Goal: Transaction & Acquisition: Purchase product/service

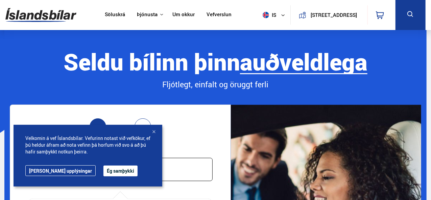
click at [105, 169] on button "Ég samþykki" at bounding box center [120, 171] width 34 height 11
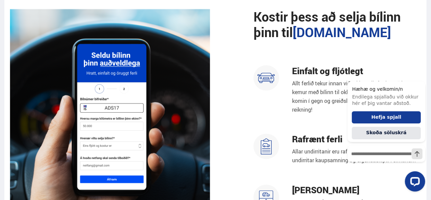
scroll to position [521, 0]
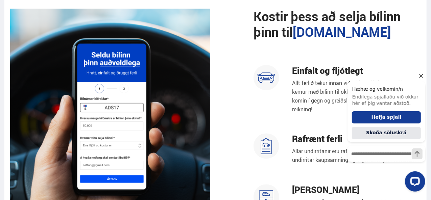
click at [422, 75] on icon "Hide greeting" at bounding box center [420, 76] width 8 height 8
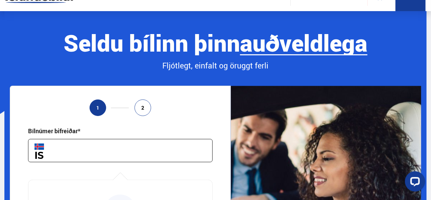
scroll to position [0, 0]
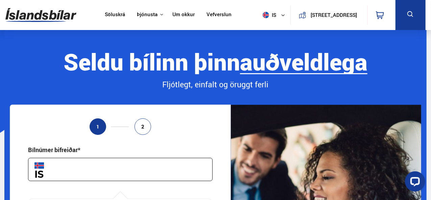
click at [110, 16] on link "Söluskrá" at bounding box center [115, 14] width 20 height 7
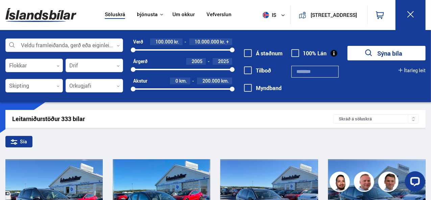
click at [65, 49] on div at bounding box center [64, 46] width 118 height 14
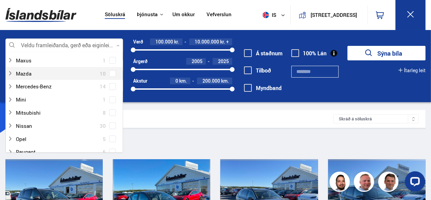
scroll to position [300, 0]
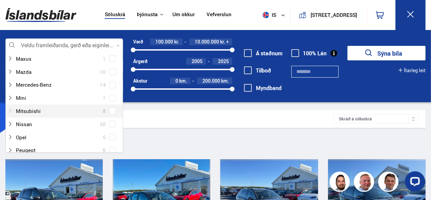
click at [42, 112] on div at bounding box center [57, 111] width 100 height 10
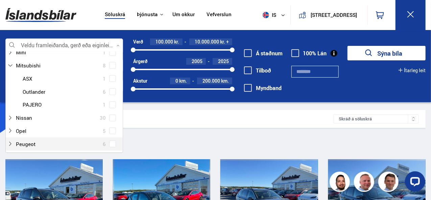
scroll to position [340, 0]
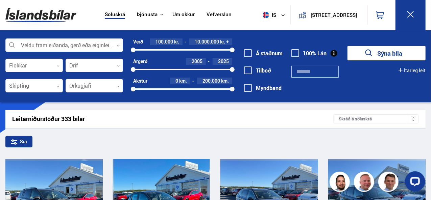
click at [157, 138] on div "Sía" at bounding box center [215, 143] width 420 height 14
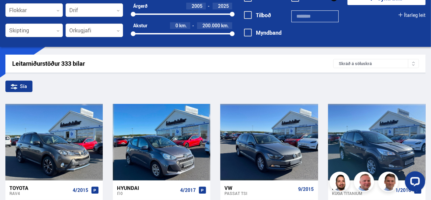
scroll to position [0, 0]
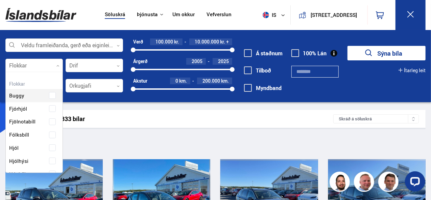
click at [48, 67] on div at bounding box center [33, 66] width 57 height 14
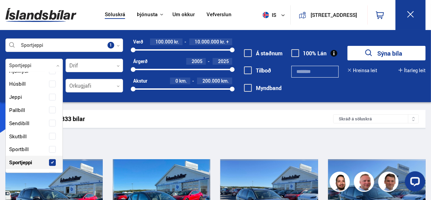
scroll to position [116, 0]
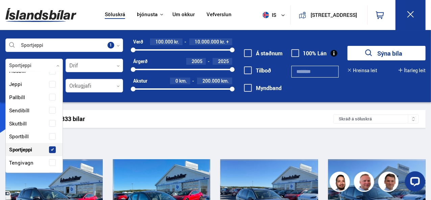
click at [27, 153] on span "Sportjeppi" at bounding box center [20, 150] width 23 height 10
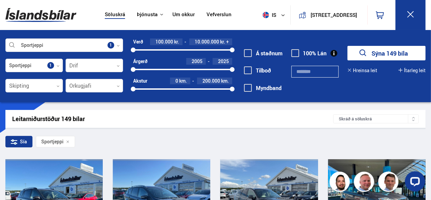
drag, startPoint x: 133, startPoint y: 50, endPoint x: 161, endPoint y: 53, distance: 28.2
click at [161, 53] on div "Verð 2.900.000 kr. 10.000.000 kr. + 2900213 10000000 Árgerð 2005 2025 2005 2025…" at bounding box center [177, 68] width 109 height 59
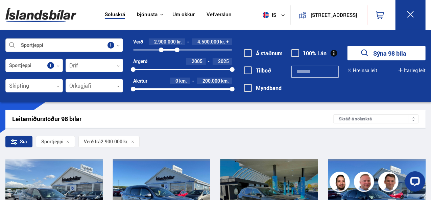
drag, startPoint x: 231, startPoint y: 50, endPoint x: 177, endPoint y: 50, distance: 54.0
click at [177, 50] on div at bounding box center [177, 50] width 5 height 5
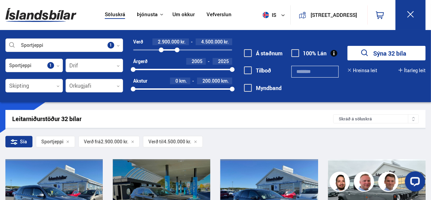
click at [357, 54] on button "Sýna 32 bíla" at bounding box center [386, 53] width 78 height 15
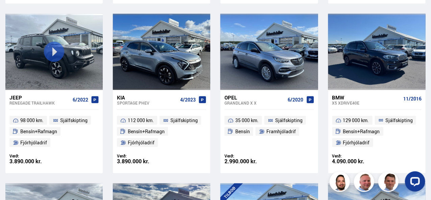
scroll to position [486, 0]
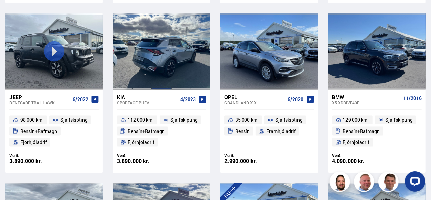
click at [160, 56] on div at bounding box center [162, 52] width 20 height 76
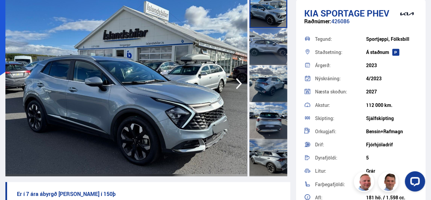
scroll to position [58, 0]
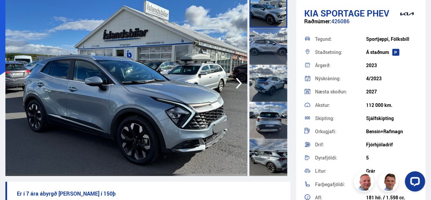
click at [237, 86] on icon "button" at bounding box center [239, 83] width 6 height 11
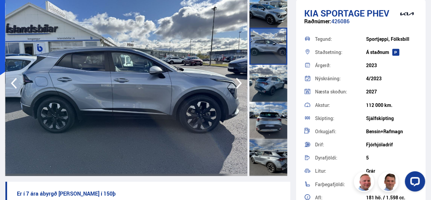
click at [237, 86] on icon "button" at bounding box center [239, 83] width 6 height 11
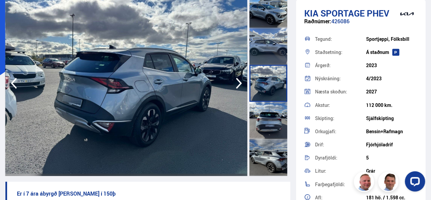
click at [237, 86] on icon "button" at bounding box center [239, 83] width 6 height 11
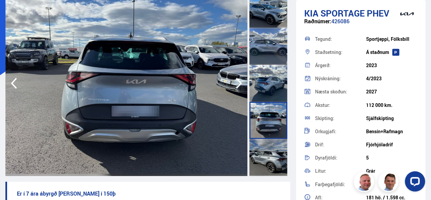
click at [237, 86] on icon "button" at bounding box center [239, 83] width 6 height 11
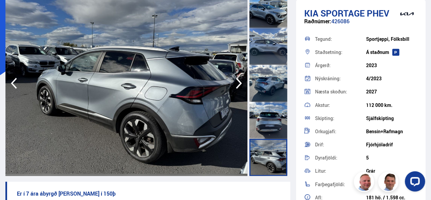
click at [237, 86] on icon "button" at bounding box center [239, 83] width 6 height 11
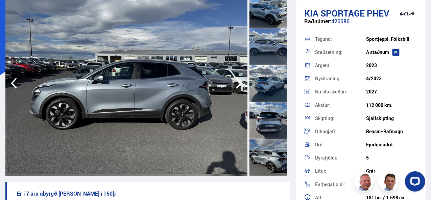
click at [237, 86] on icon "button" at bounding box center [239, 83] width 6 height 11
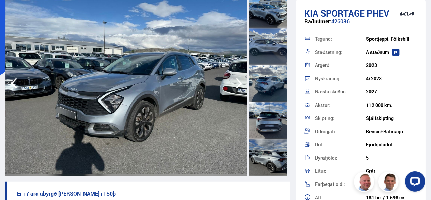
click at [237, 86] on icon "button" at bounding box center [239, 83] width 6 height 11
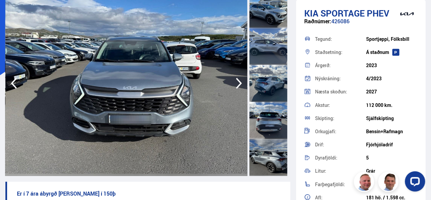
click at [237, 86] on icon "button" at bounding box center [239, 83] width 6 height 11
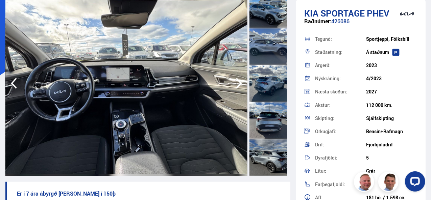
click at [237, 86] on icon "button" at bounding box center [239, 83] width 6 height 11
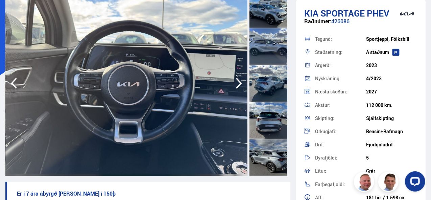
click at [237, 86] on icon "button" at bounding box center [239, 83] width 6 height 11
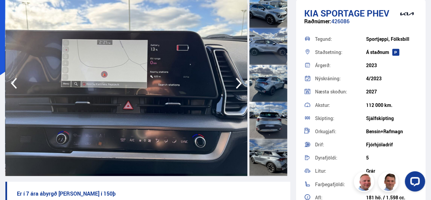
click at [237, 86] on icon "button" at bounding box center [239, 83] width 6 height 11
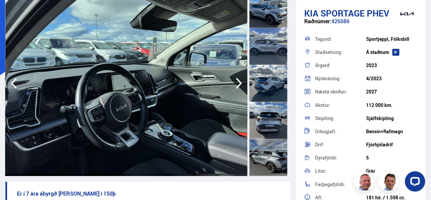
click at [237, 86] on icon "button" at bounding box center [239, 83] width 6 height 11
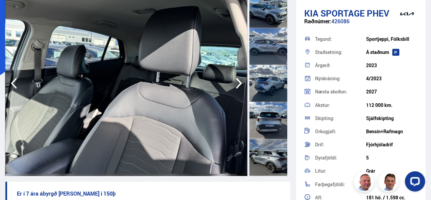
click at [237, 86] on icon "button" at bounding box center [239, 83] width 6 height 11
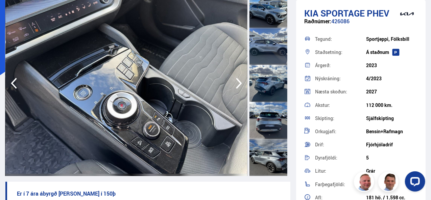
click at [237, 86] on icon "button" at bounding box center [239, 83] width 6 height 11
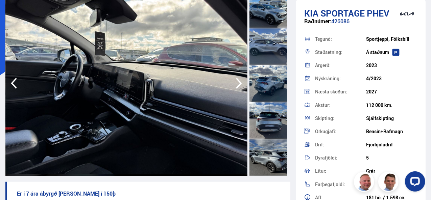
click at [237, 86] on icon "button" at bounding box center [239, 83] width 6 height 11
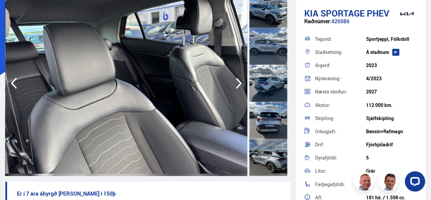
click at [237, 86] on icon "button" at bounding box center [239, 83] width 6 height 11
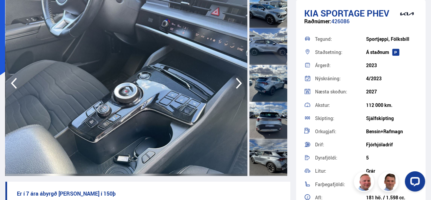
click at [237, 86] on icon "button" at bounding box center [239, 83] width 6 height 11
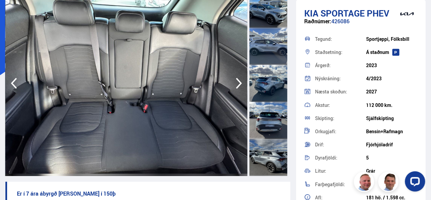
click at [237, 86] on icon "button" at bounding box center [239, 83] width 6 height 11
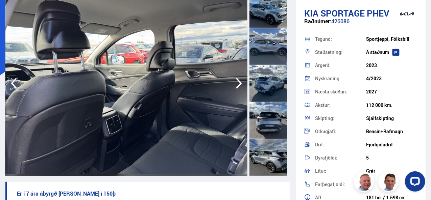
click at [237, 86] on icon "button" at bounding box center [239, 83] width 6 height 11
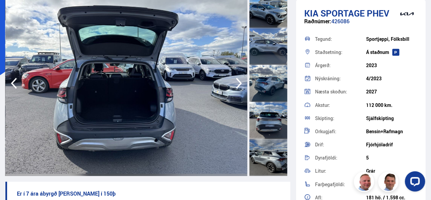
scroll to position [0, 0]
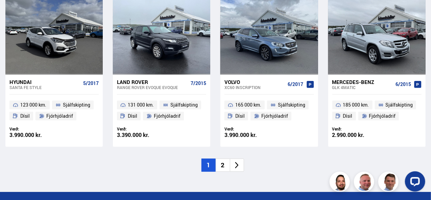
scroll to position [1012, 0]
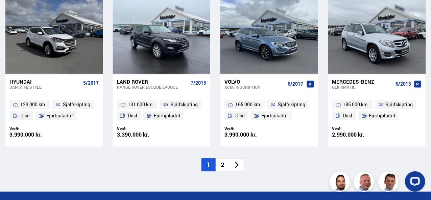
click at [221, 162] on li "2" at bounding box center [222, 164] width 14 height 13
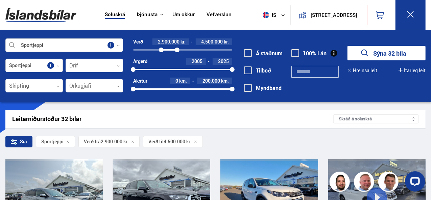
click at [60, 67] on div at bounding box center [33, 66] width 57 height 14
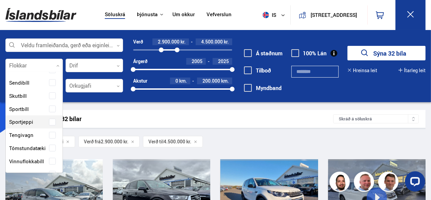
scroll to position [118, 0]
click at [53, 133] on span at bounding box center [52, 135] width 7 height 7
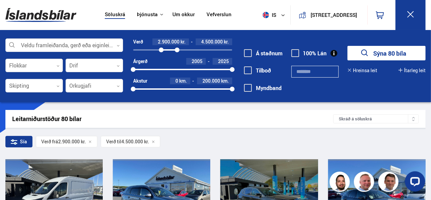
click at [54, 70] on div at bounding box center [33, 66] width 57 height 14
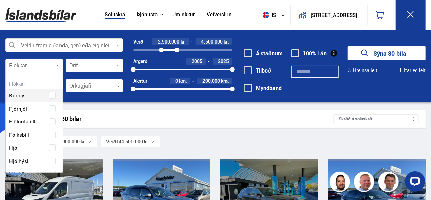
click at [53, 63] on div at bounding box center [33, 66] width 57 height 14
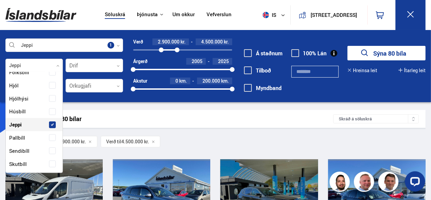
scroll to position [88, 0]
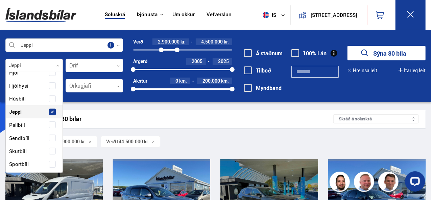
click at [23, 110] on label "Jeppi" at bounding box center [28, 112] width 42 height 10
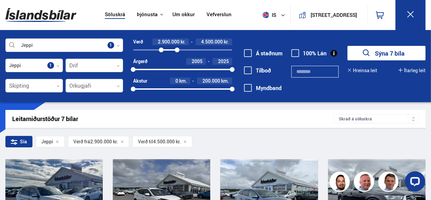
click at [198, 68] on div "2005 2025" at bounding box center [182, 70] width 99 height 6
click at [176, 69] on div at bounding box center [165, 69] width 65 height 1
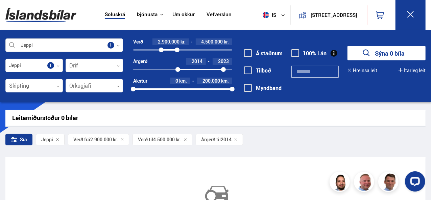
drag, startPoint x: 134, startPoint y: 71, endPoint x: 223, endPoint y: 73, distance: 89.2
click at [223, 73] on div "Verð 2.900.000 kr. 4.500.000 kr. 2900000 4500000 Árgerð 2014 2023 2014 2023 Aks…" at bounding box center [177, 68] width 109 height 59
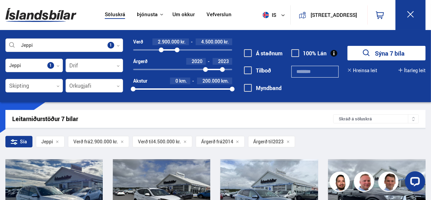
drag, startPoint x: 177, startPoint y: 69, endPoint x: 206, endPoint y: 70, distance: 29.1
click at [206, 70] on div at bounding box center [205, 69] width 5 height 5
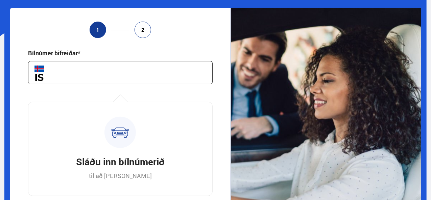
scroll to position [102, 0]
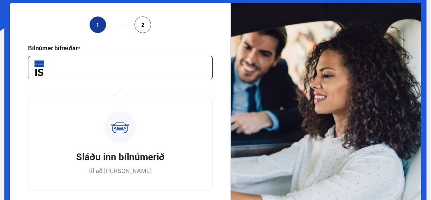
click at [138, 69] on input "text" at bounding box center [120, 67] width 184 height 23
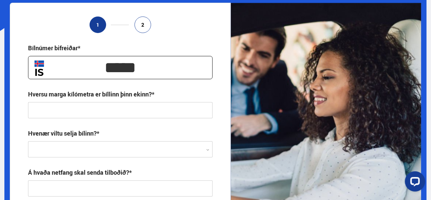
type input "*****"
click at [141, 111] on input "text" at bounding box center [120, 110] width 184 height 16
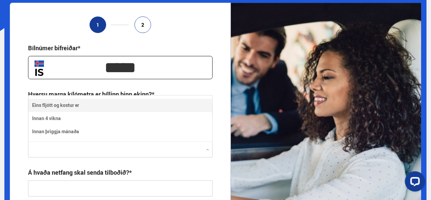
click at [143, 148] on div at bounding box center [120, 150] width 184 height 16
type input "**********"
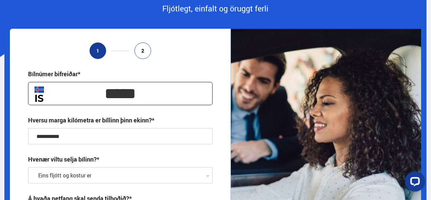
scroll to position [0, 0]
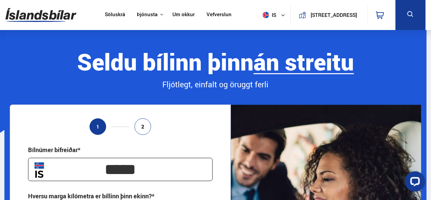
click at [50, 15] on img at bounding box center [40, 15] width 71 height 22
